Goal: Transaction & Acquisition: Download file/media

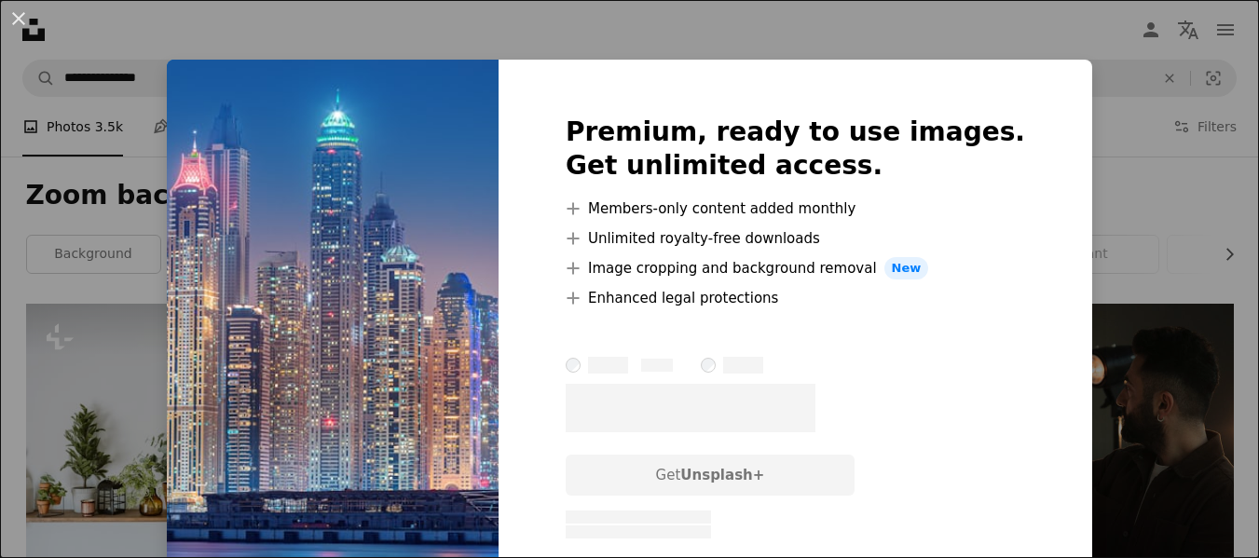
scroll to position [1824, 0]
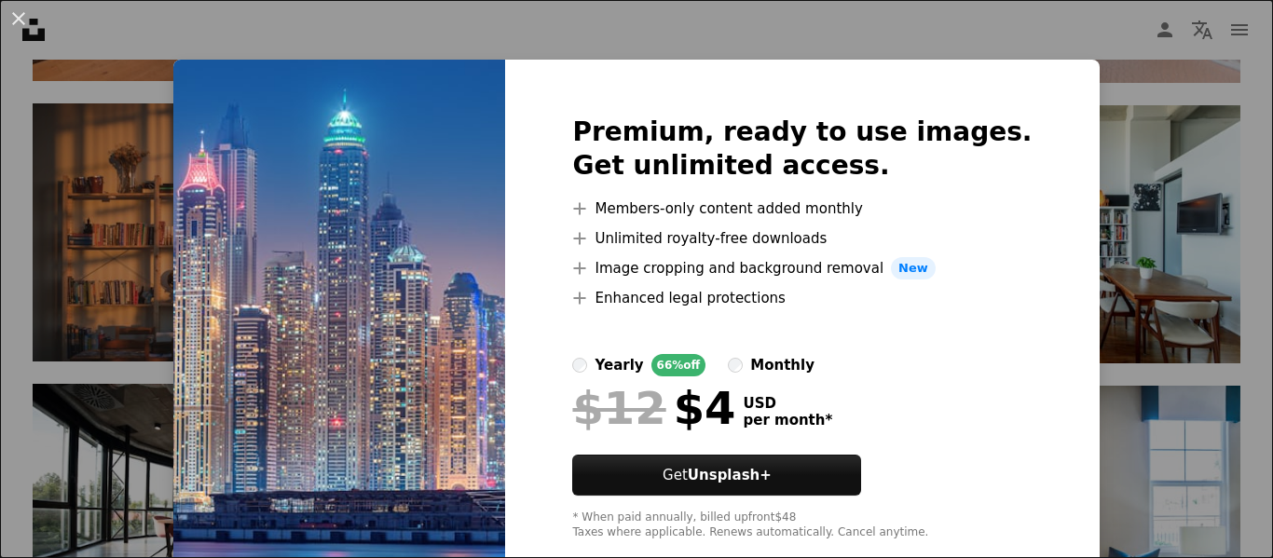
click at [1163, 174] on div "An X shape Premium, ready to use images. Get unlimited access. A plus sign Memb…" at bounding box center [636, 279] width 1273 height 558
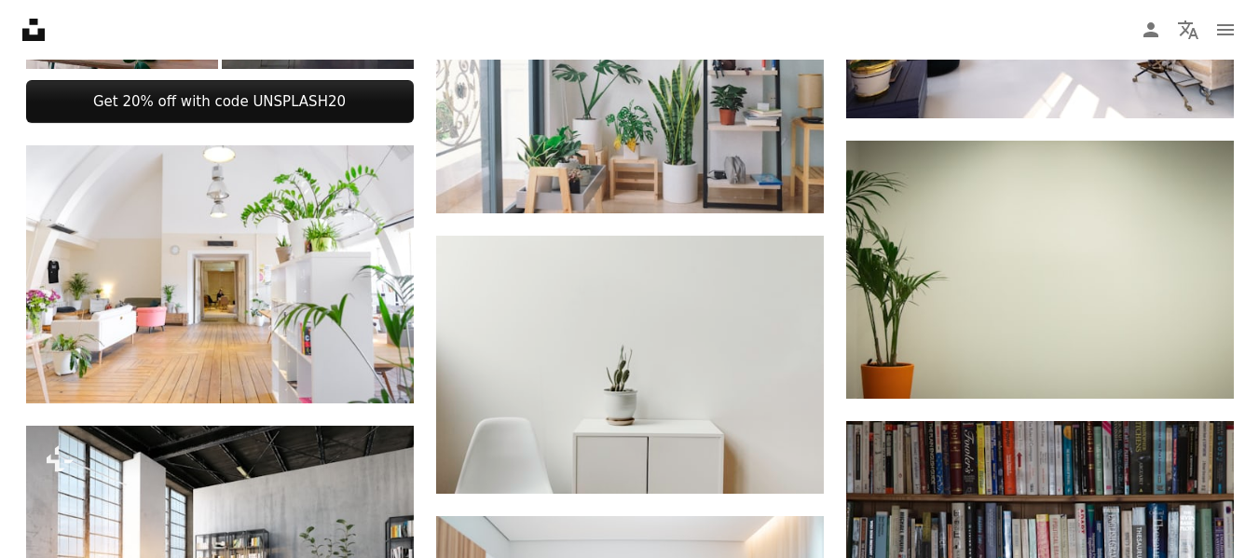
scroll to position [935, 0]
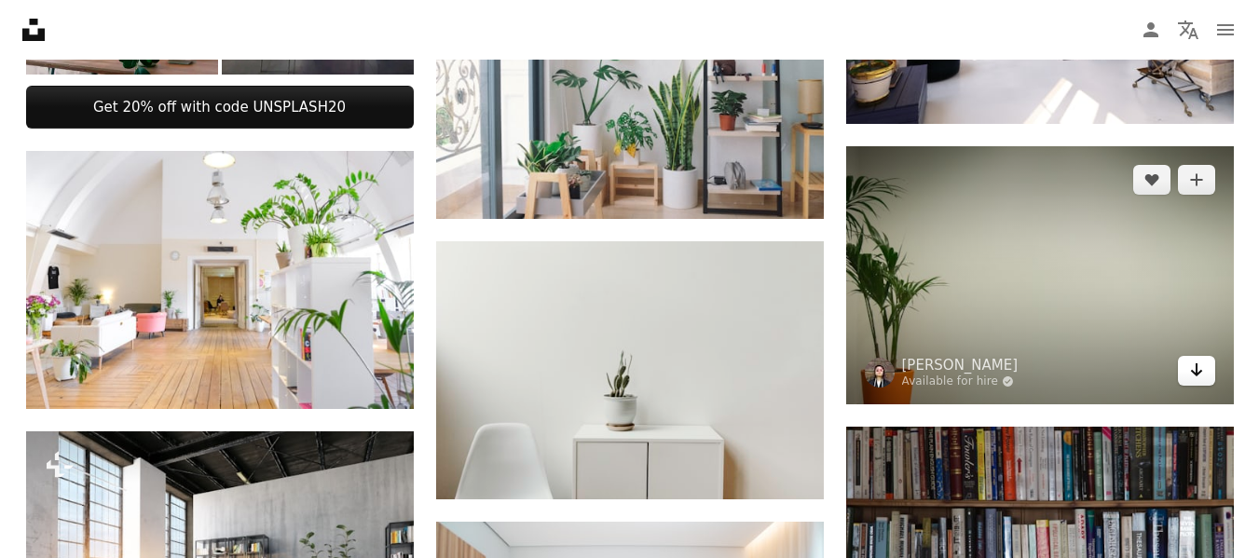
click at [1196, 373] on icon "Download" at bounding box center [1196, 369] width 12 height 13
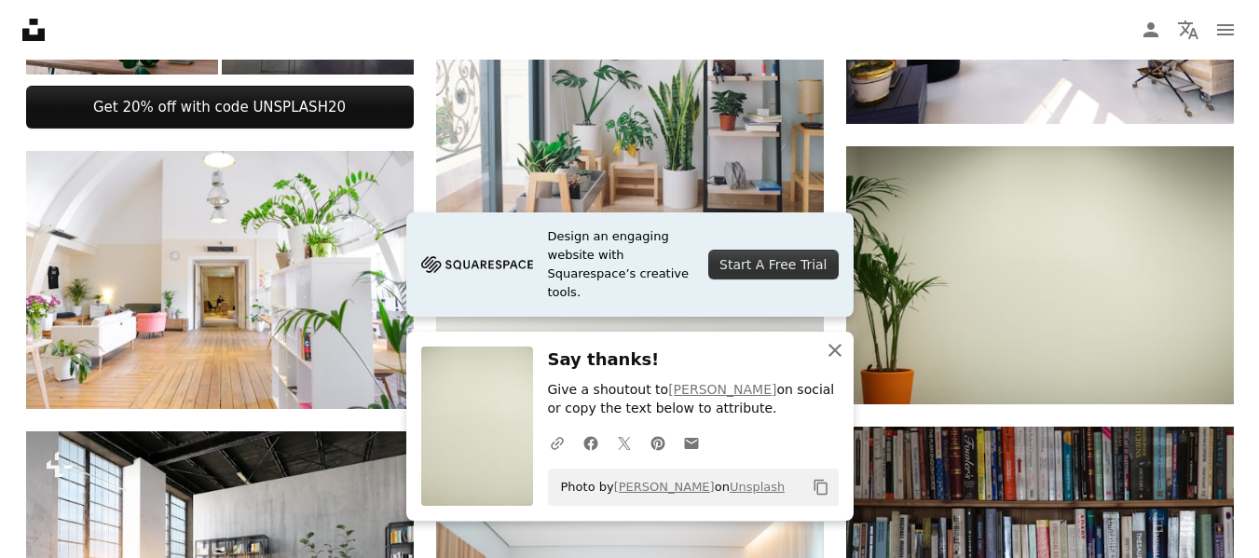
click at [830, 354] on icon "button" at bounding box center [834, 350] width 13 height 13
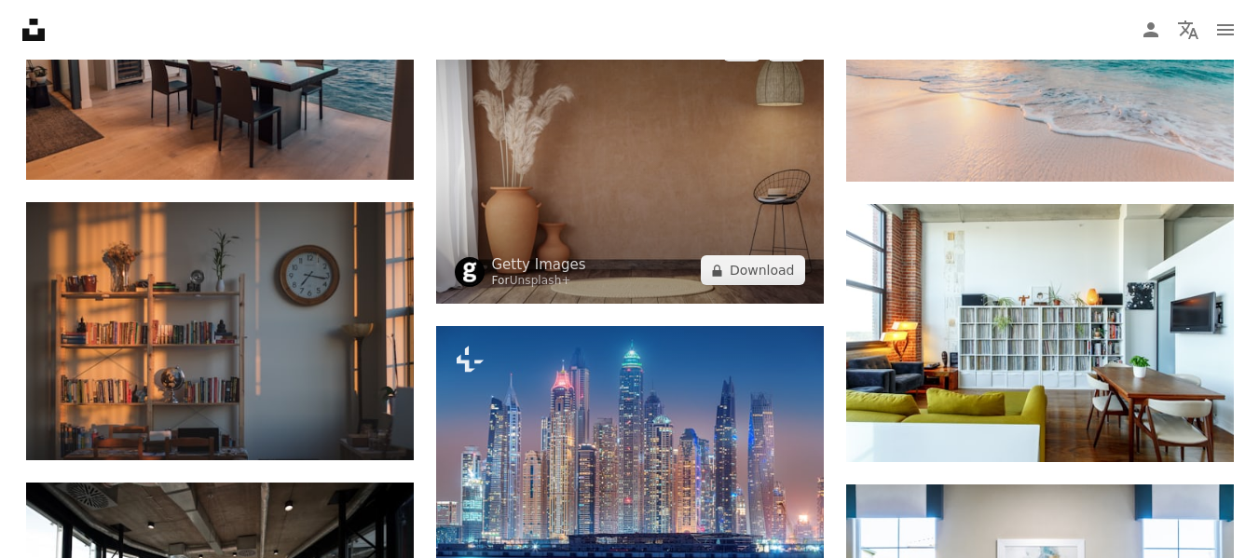
scroll to position [1728, 0]
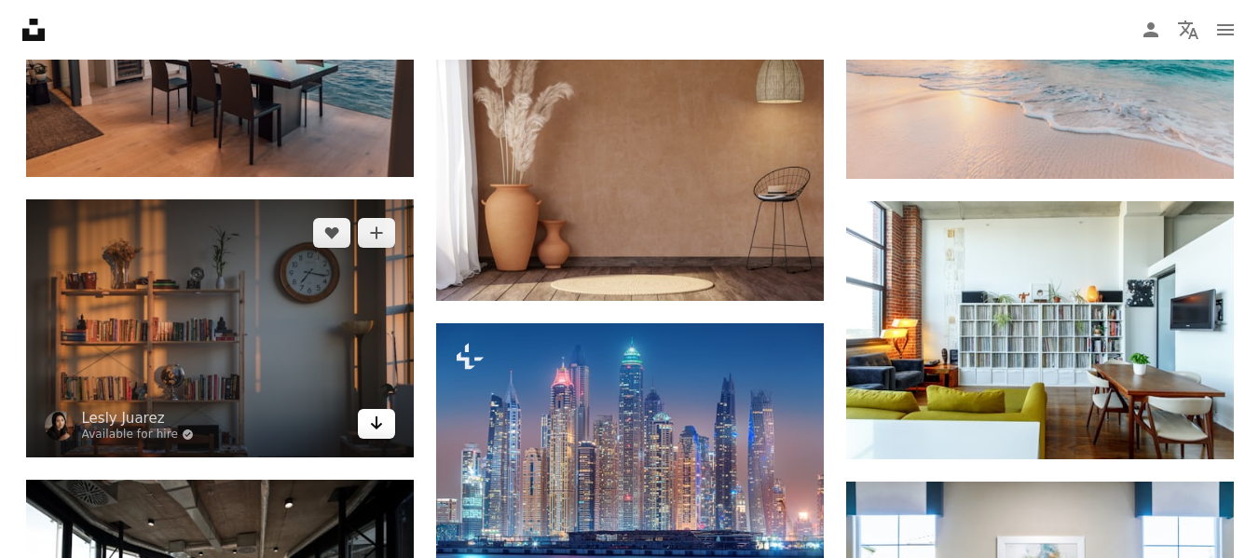
click at [369, 428] on icon "Arrow pointing down" at bounding box center [376, 423] width 15 height 22
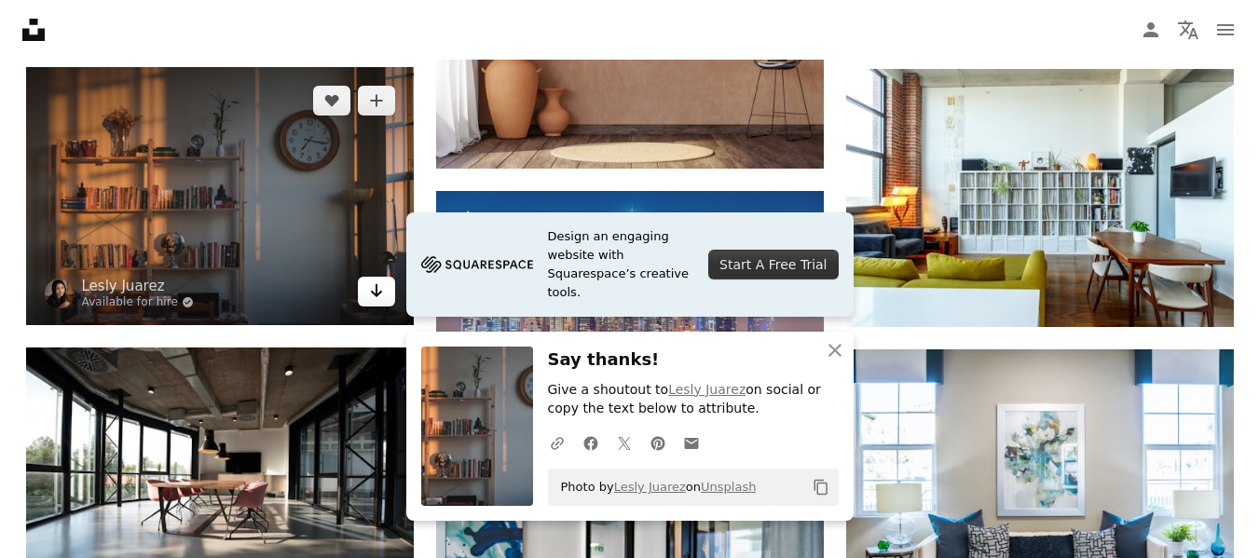
scroll to position [1862, 0]
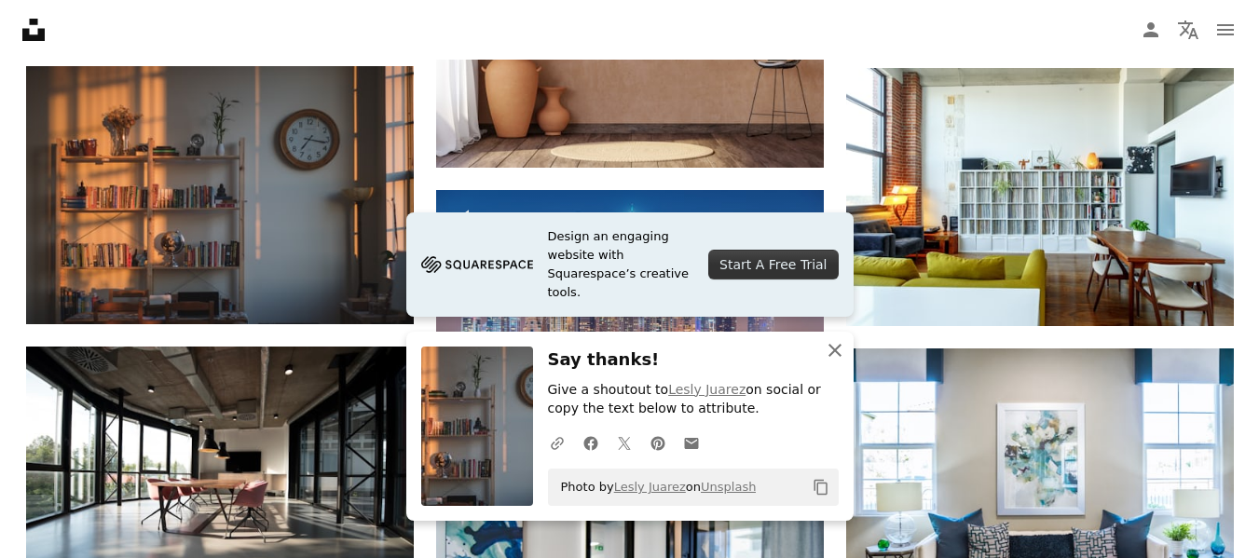
click at [824, 348] on icon "An X shape" at bounding box center [835, 350] width 22 height 22
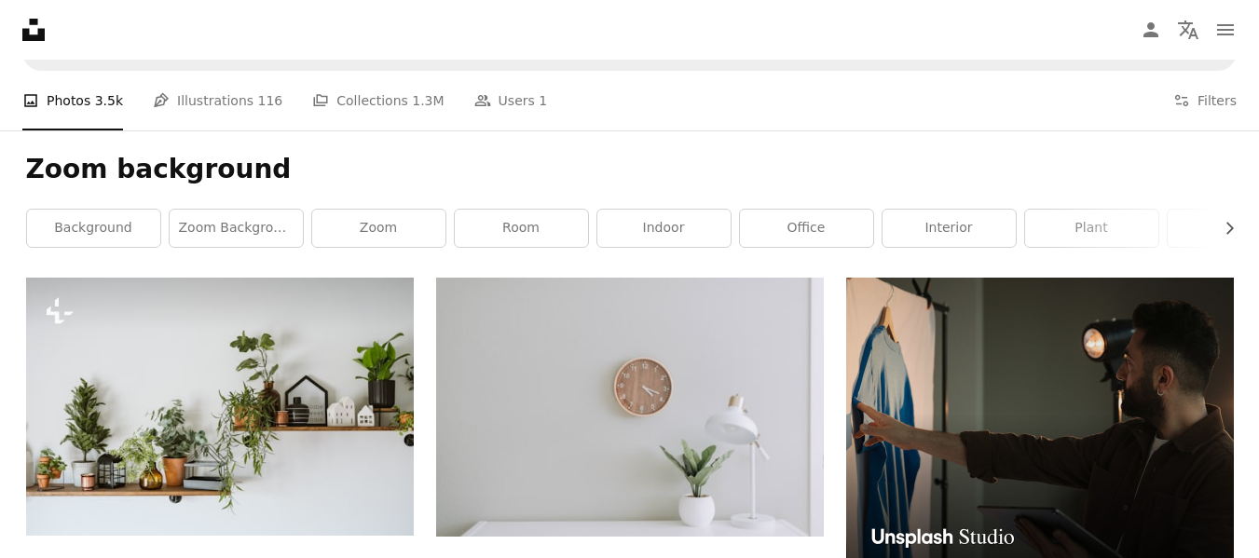
scroll to position [36, 0]
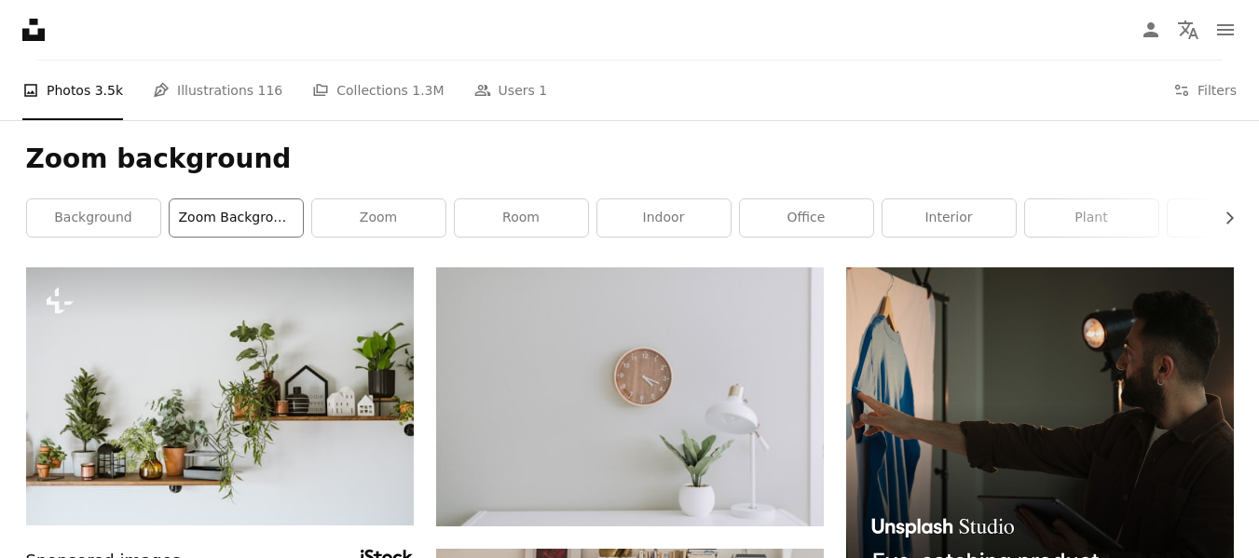
click at [211, 213] on link "zoom background office" at bounding box center [236, 217] width 133 height 37
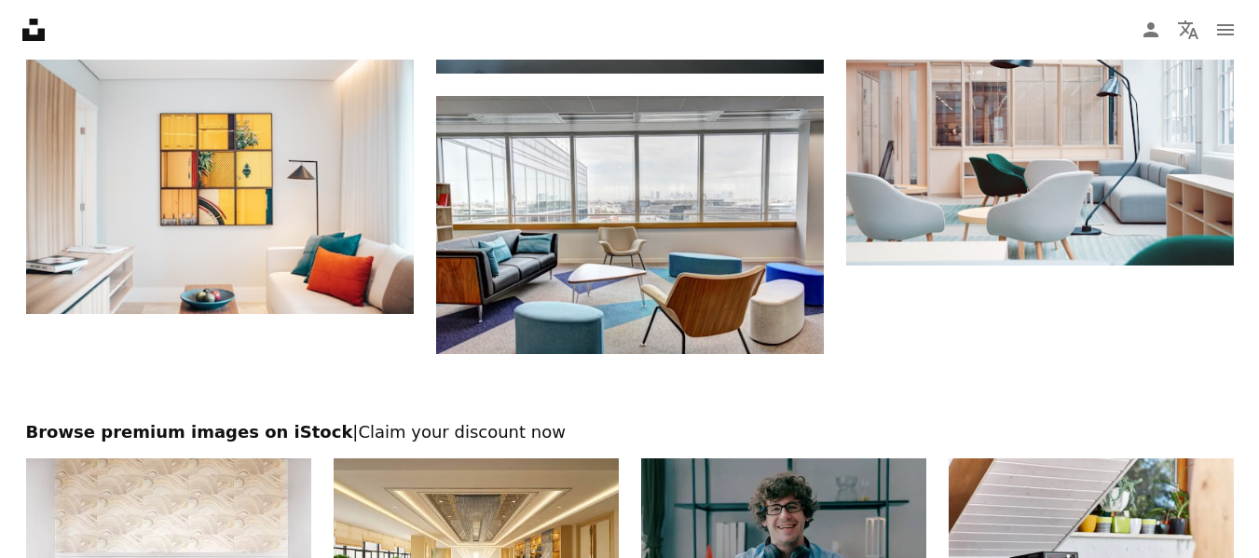
scroll to position [2175, 0]
